Goal: Check status: Check status

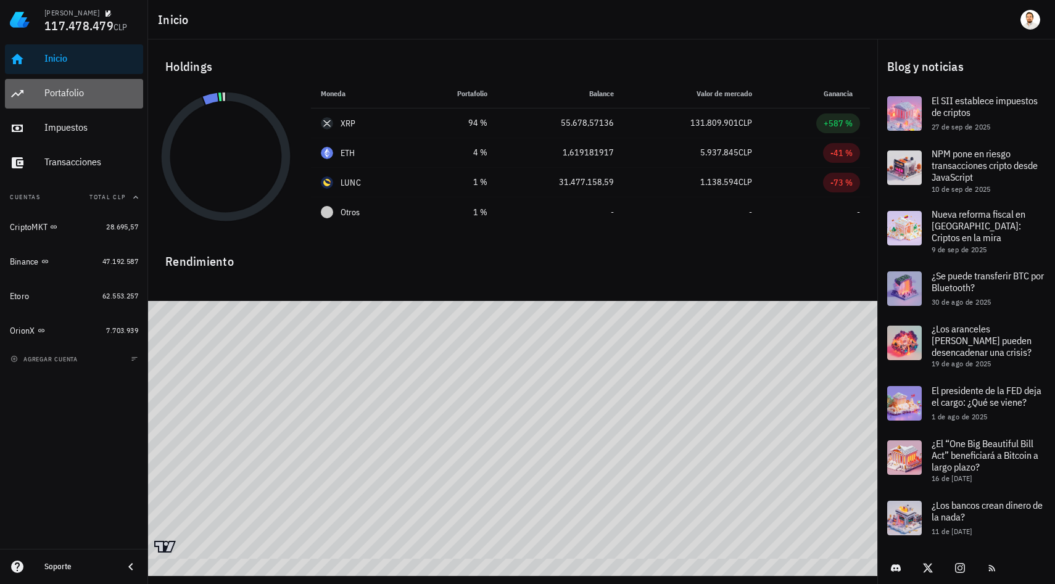
click at [78, 101] on div "Portafolio" at bounding box center [91, 94] width 94 height 28
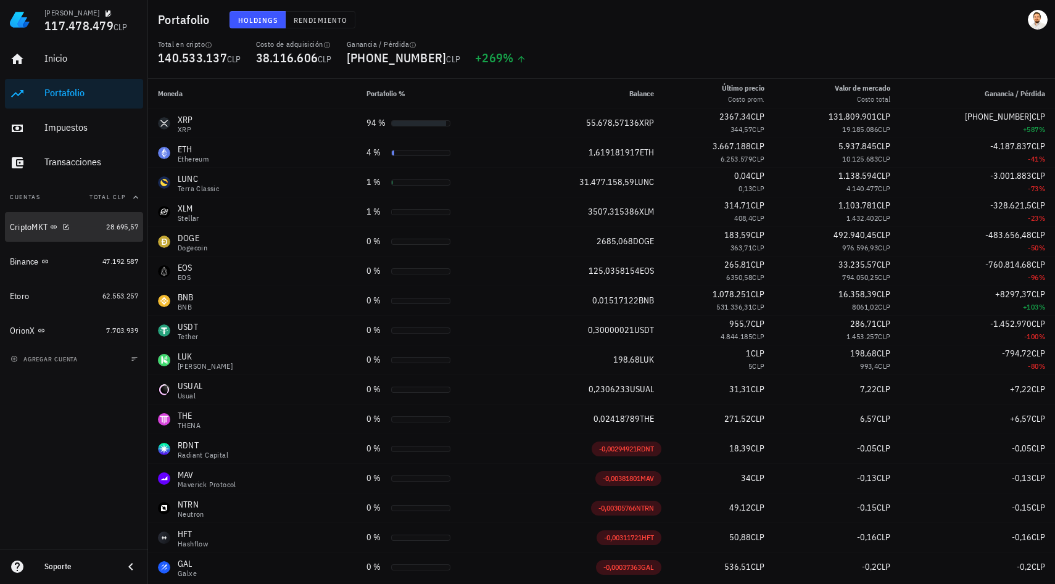
click at [88, 226] on div "CriptoMKT" at bounding box center [55, 227] width 91 height 12
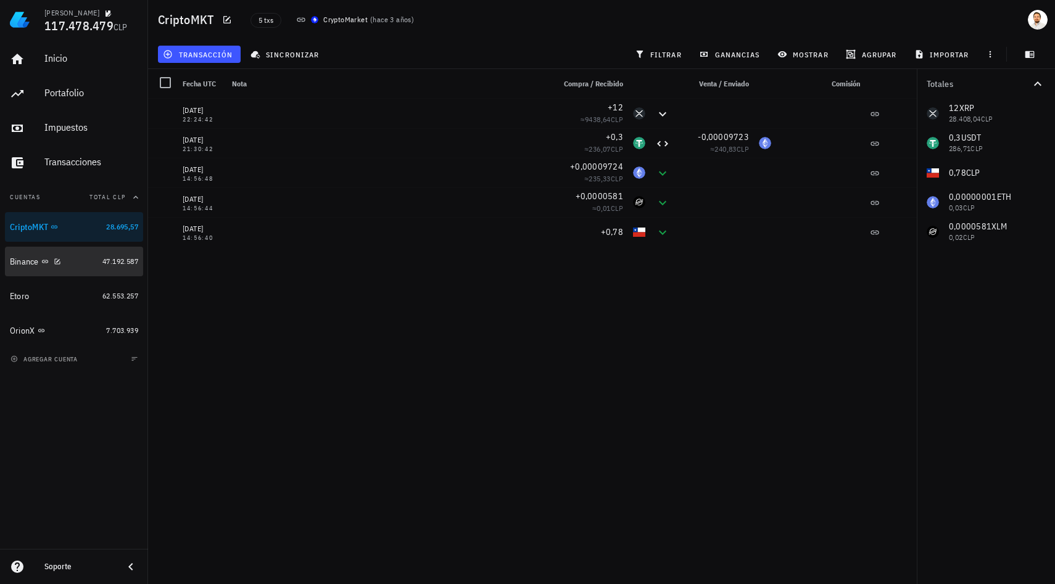
click at [91, 260] on div "Binance" at bounding box center [54, 262] width 88 height 12
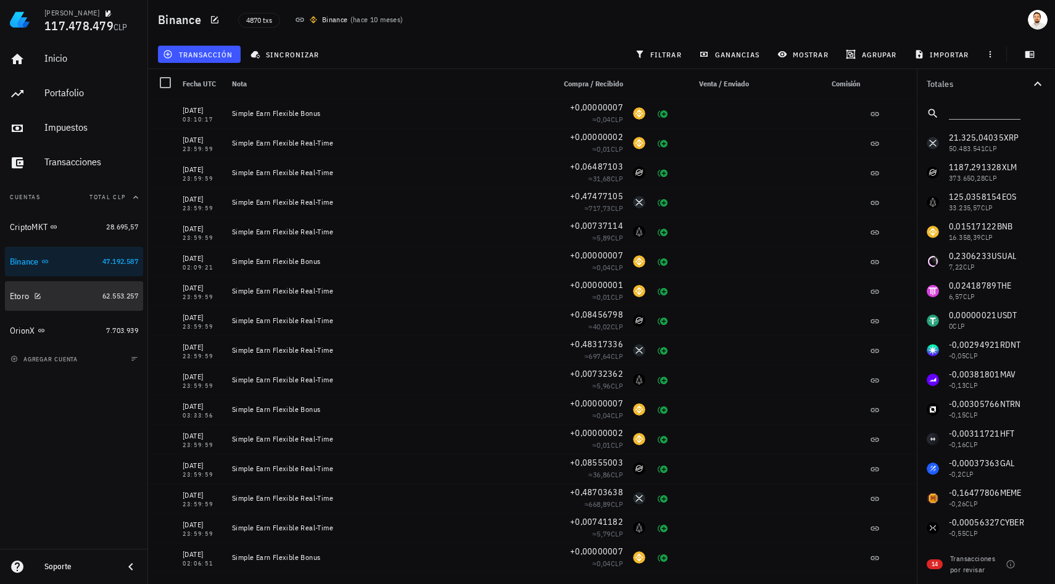
click at [70, 303] on div "Etoro" at bounding box center [54, 296] width 88 height 27
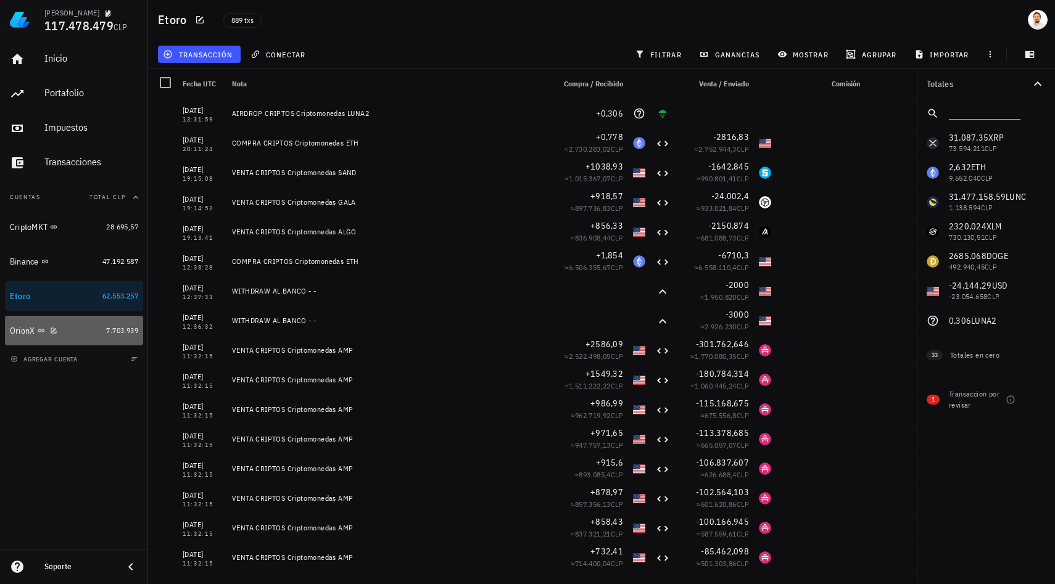
click at [73, 323] on div "OrionX" at bounding box center [55, 331] width 91 height 27
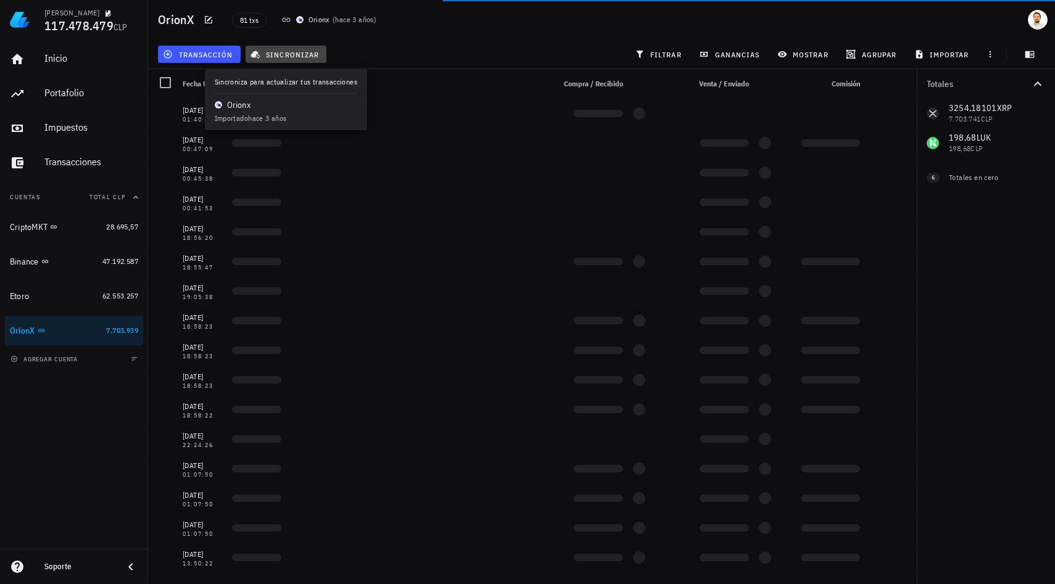
click at [297, 60] on button "sincronizar" at bounding box center [285, 54] width 81 height 17
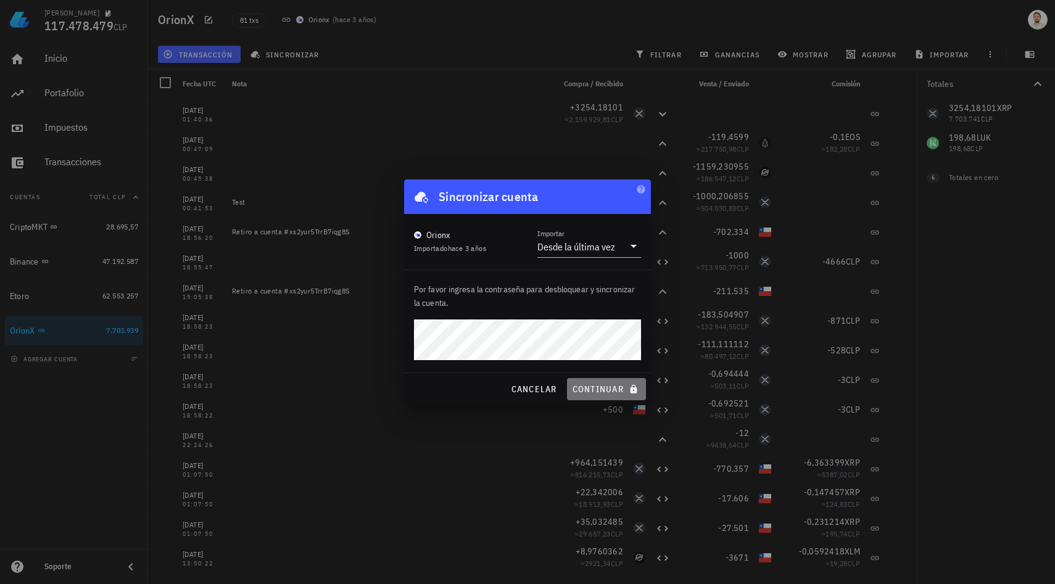
click at [608, 384] on span "continuar" at bounding box center [606, 389] width 69 height 11
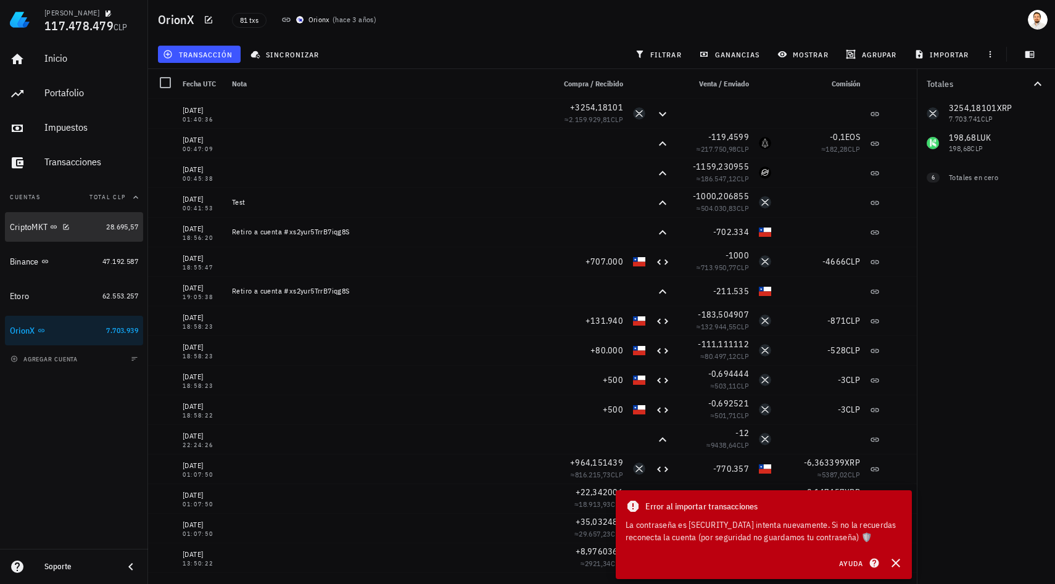
click at [106, 237] on link "CriptoMKT 28.695,57" at bounding box center [74, 227] width 138 height 30
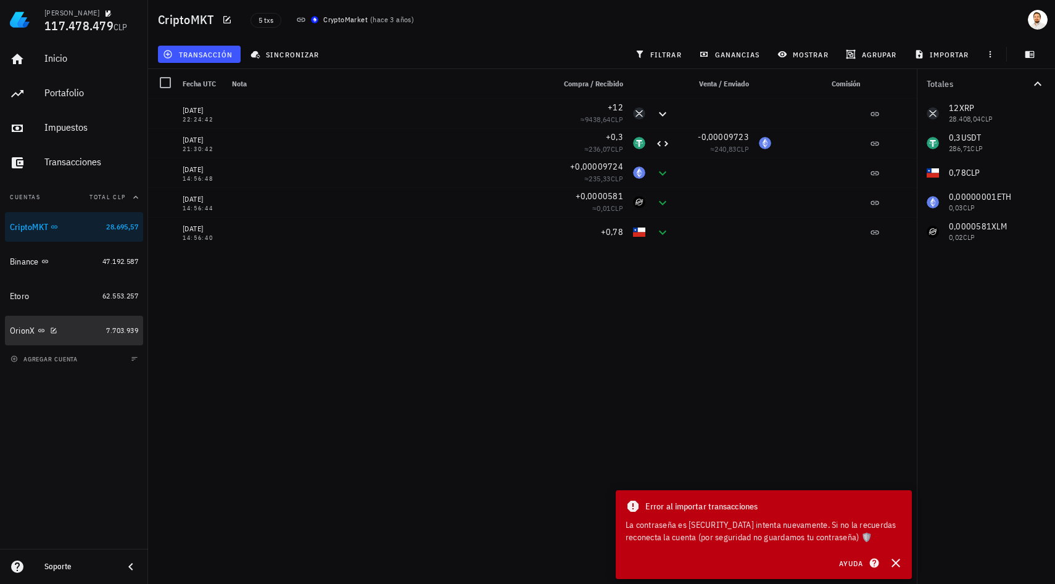
click at [90, 324] on div "OrionX" at bounding box center [55, 331] width 91 height 27
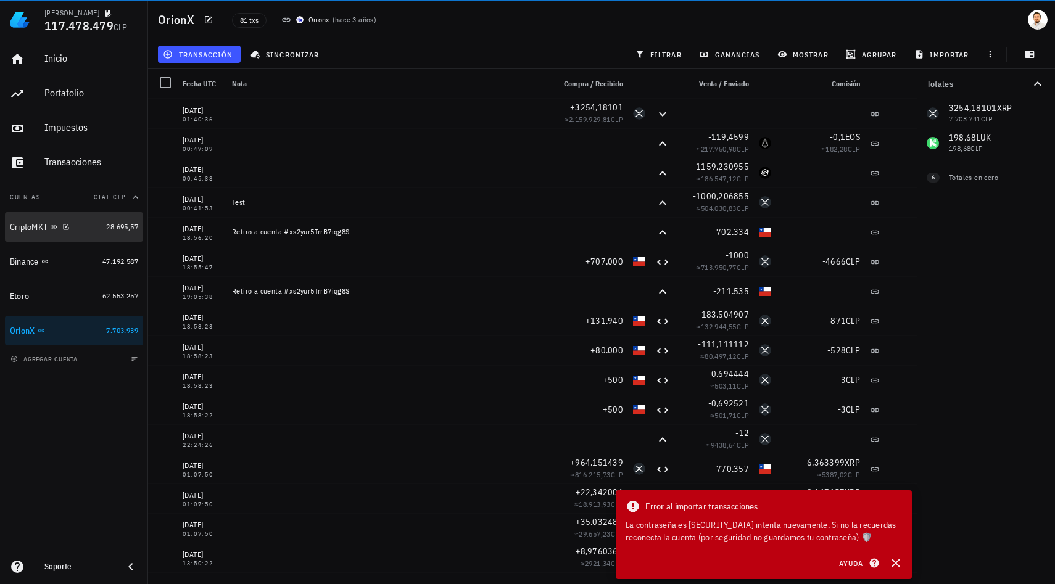
click at [76, 221] on div "CriptoMKT" at bounding box center [55, 227] width 91 height 12
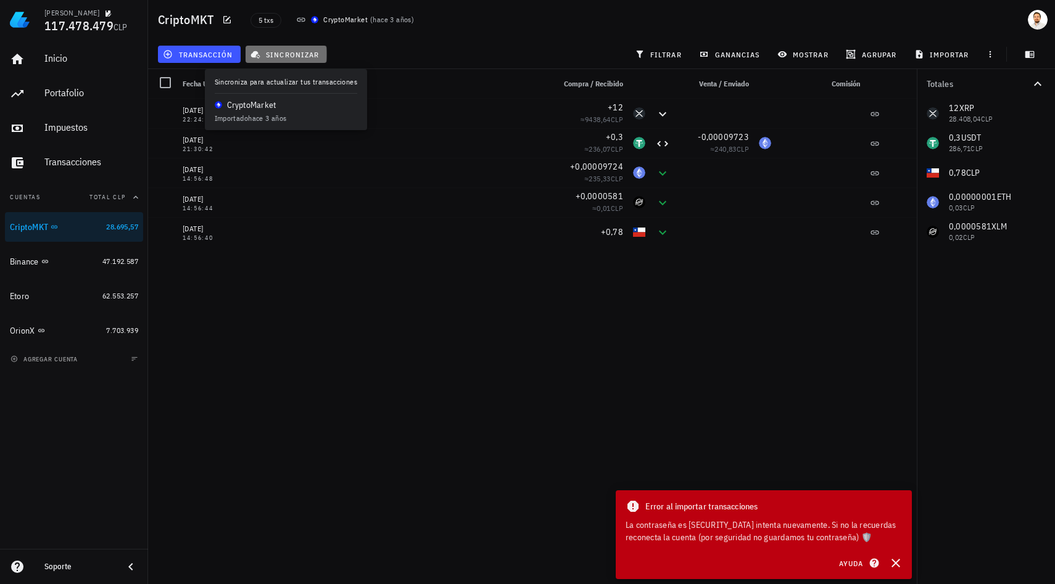
click at [300, 54] on span "sincronizar" at bounding box center [286, 54] width 66 height 10
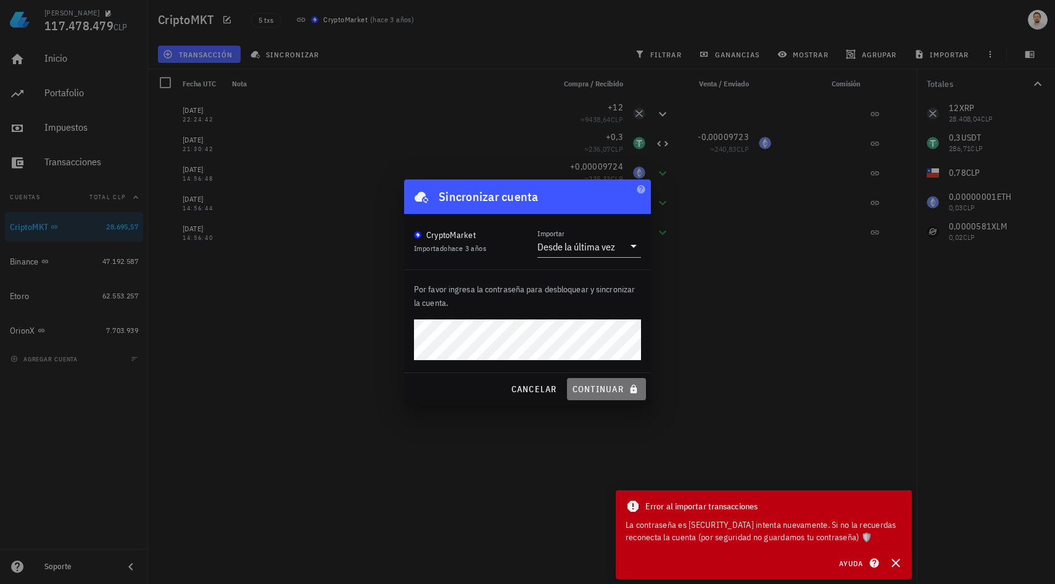
click at [627, 384] on span "continuar" at bounding box center [606, 389] width 69 height 11
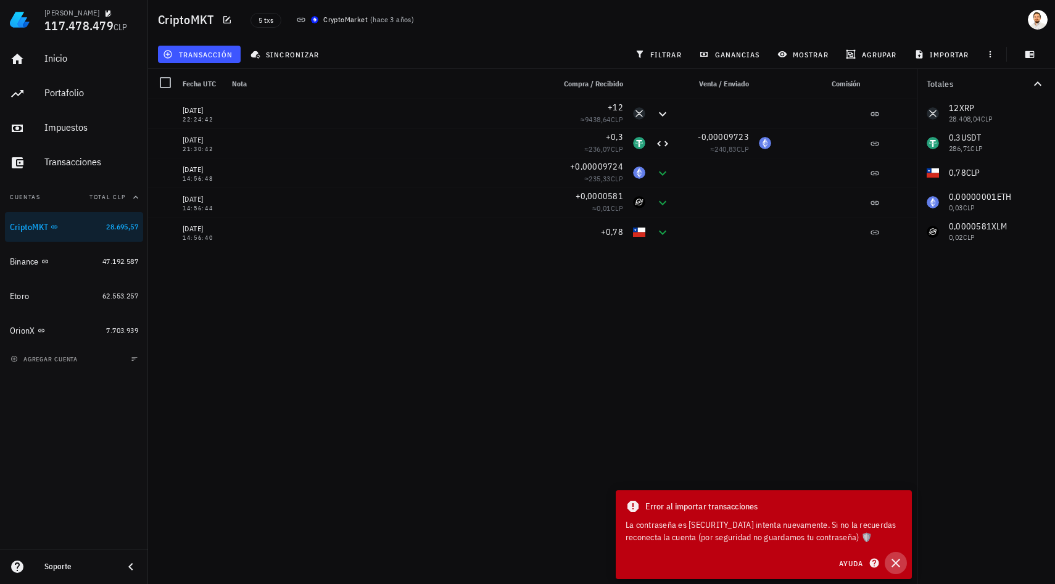
click at [895, 566] on icon "button" at bounding box center [895, 563] width 15 height 15
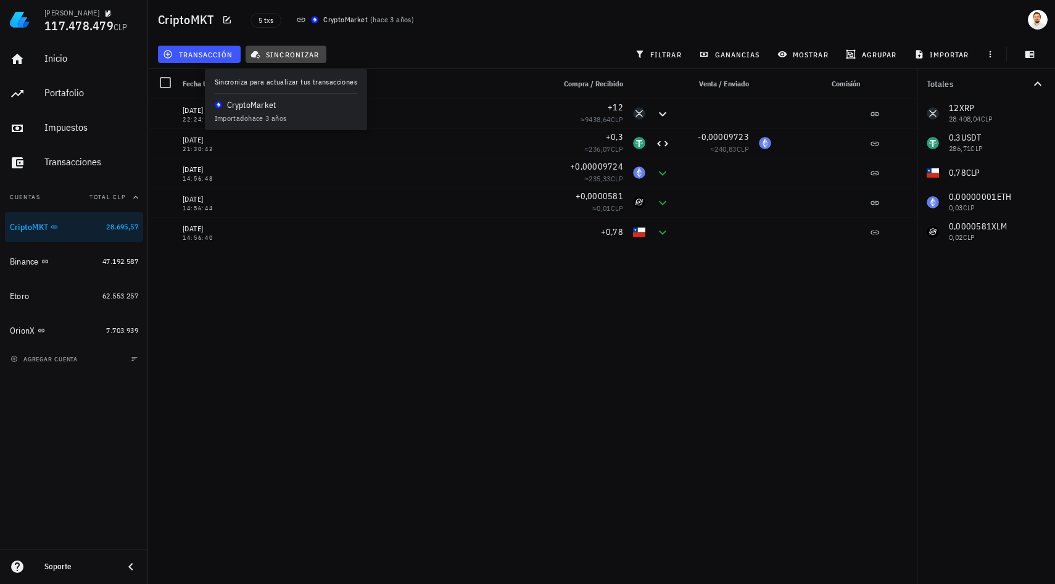
click at [278, 48] on button "sincronizar" at bounding box center [285, 54] width 81 height 17
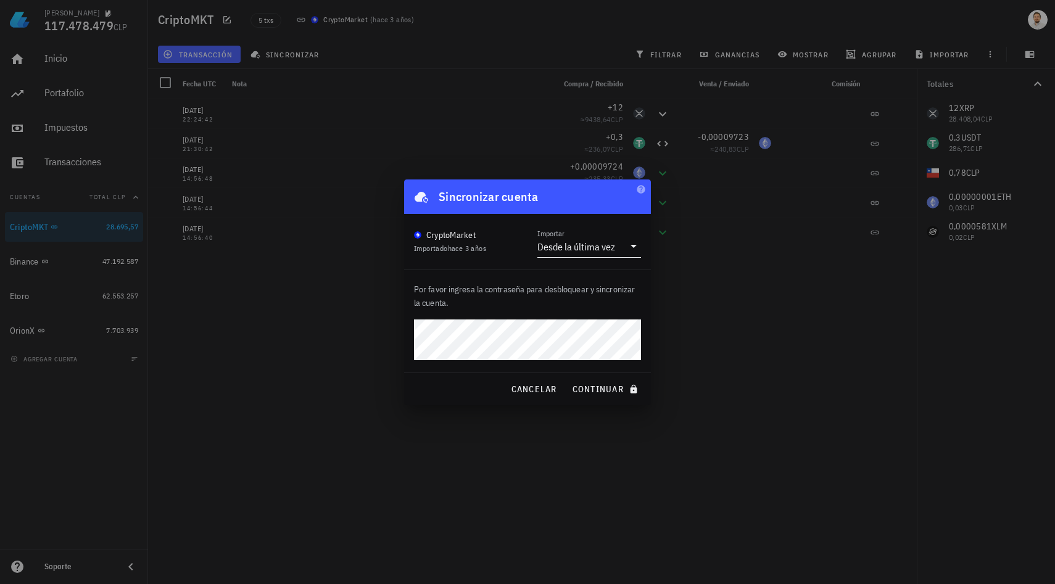
click at [604, 244] on div "Desde la última vez" at bounding box center [576, 247] width 78 height 12
click at [516, 318] on div "Por favor ingresa la contraseña para desbloquear y sincronizar la cuenta." at bounding box center [527, 321] width 247 height 102
click at [540, 385] on span "cancelar" at bounding box center [533, 389] width 46 height 11
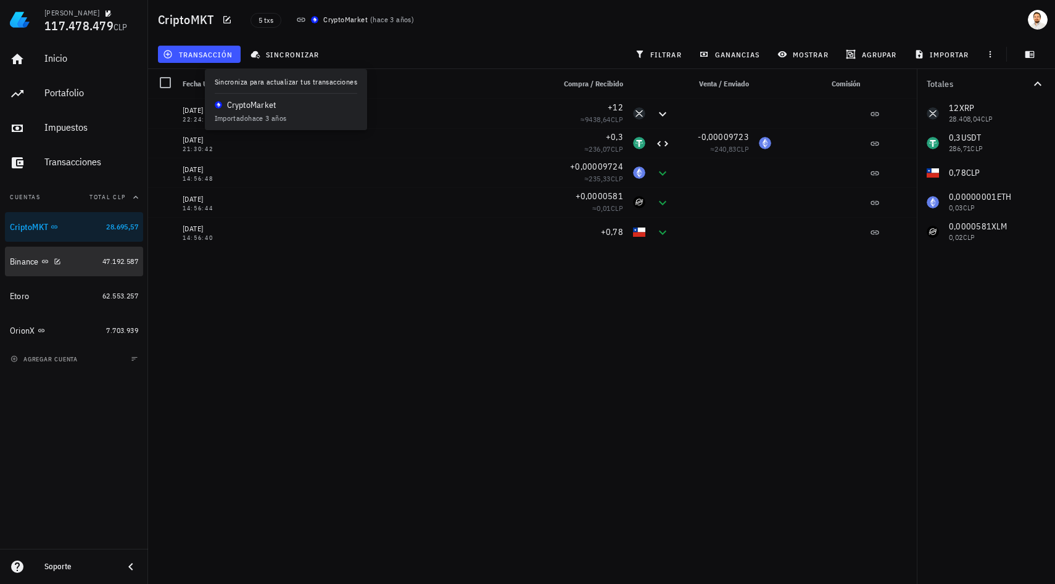
click at [80, 267] on div "Binance" at bounding box center [54, 262] width 88 height 12
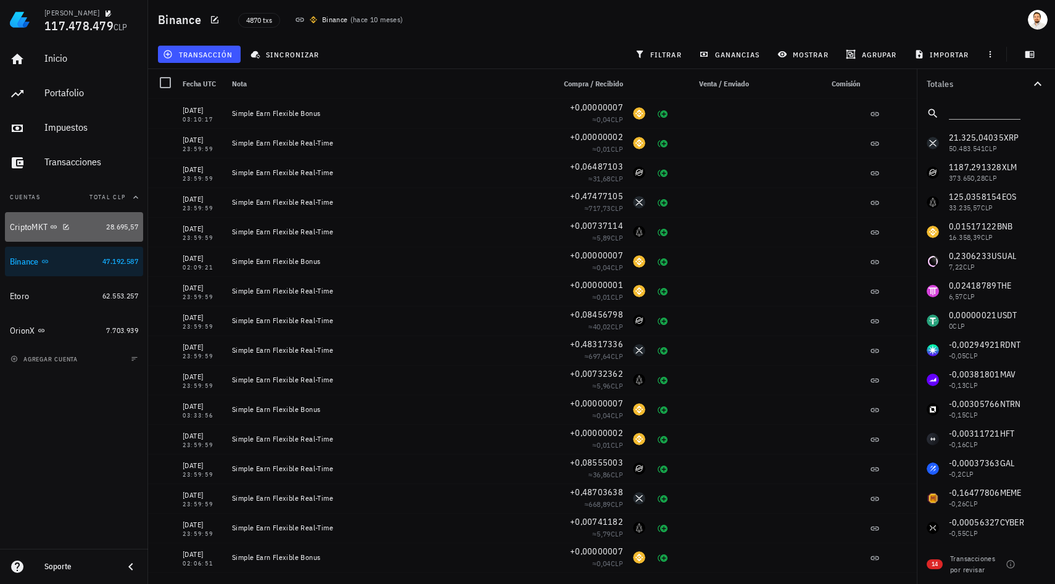
click at [62, 231] on div "CriptoMKT" at bounding box center [55, 227] width 91 height 12
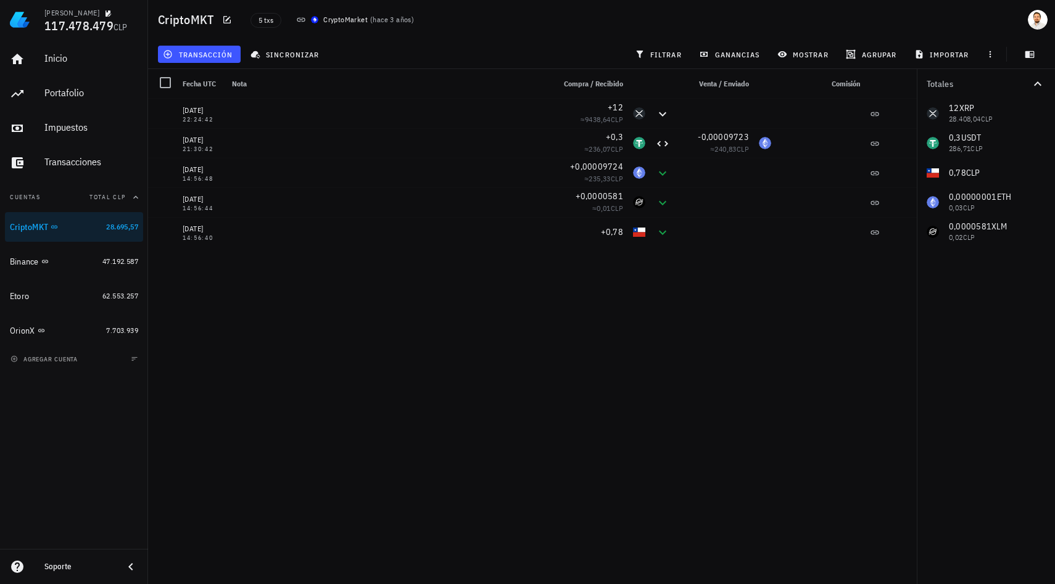
click at [971, 119] on div "12 XRP 28.408,04 CLP 0,3 USDT 286,71 CLP 0,78 CLP 0,00000001 ETH 0,03 CLP 0,000…" at bounding box center [985, 173] width 138 height 148
